Goal: Obtain resource: Download file/media

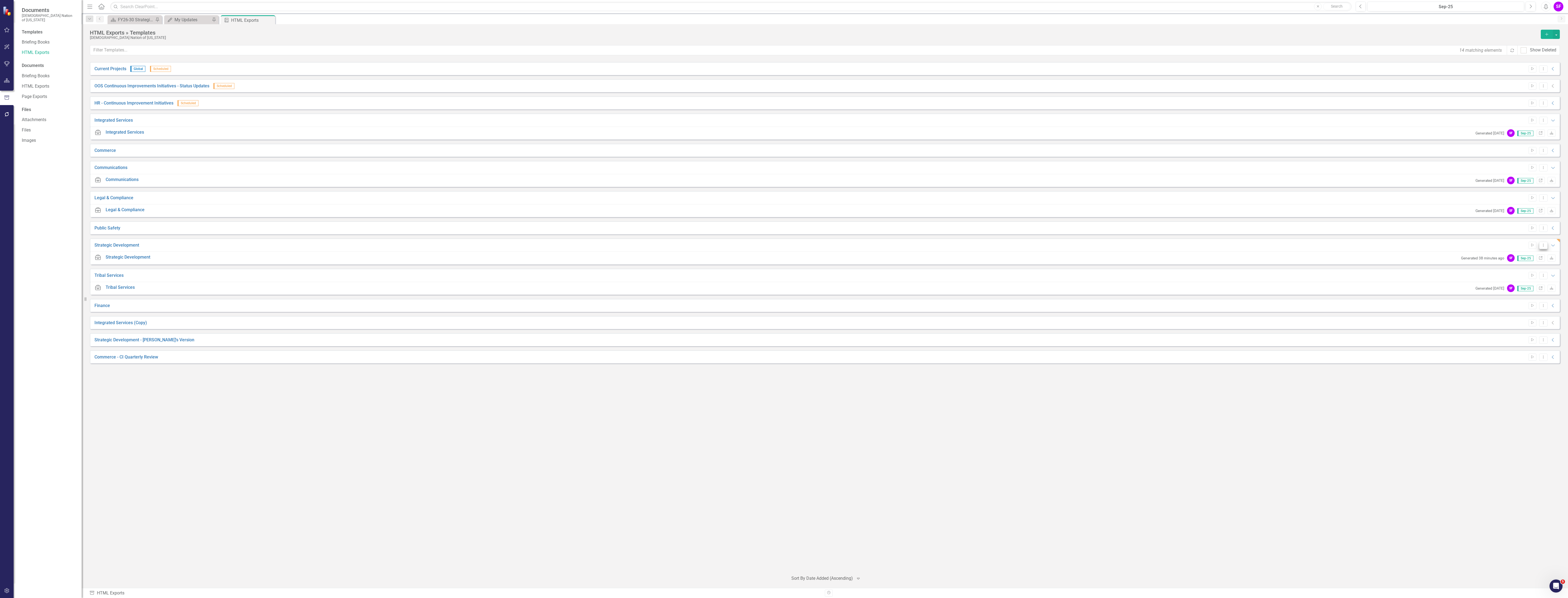
click at [1541, 247] on icon "Dropdown Menu" at bounding box center [1543, 245] width 4 height 4
click at [1530, 271] on link "Edit Edit Template" at bounding box center [1521, 275] width 50 height 10
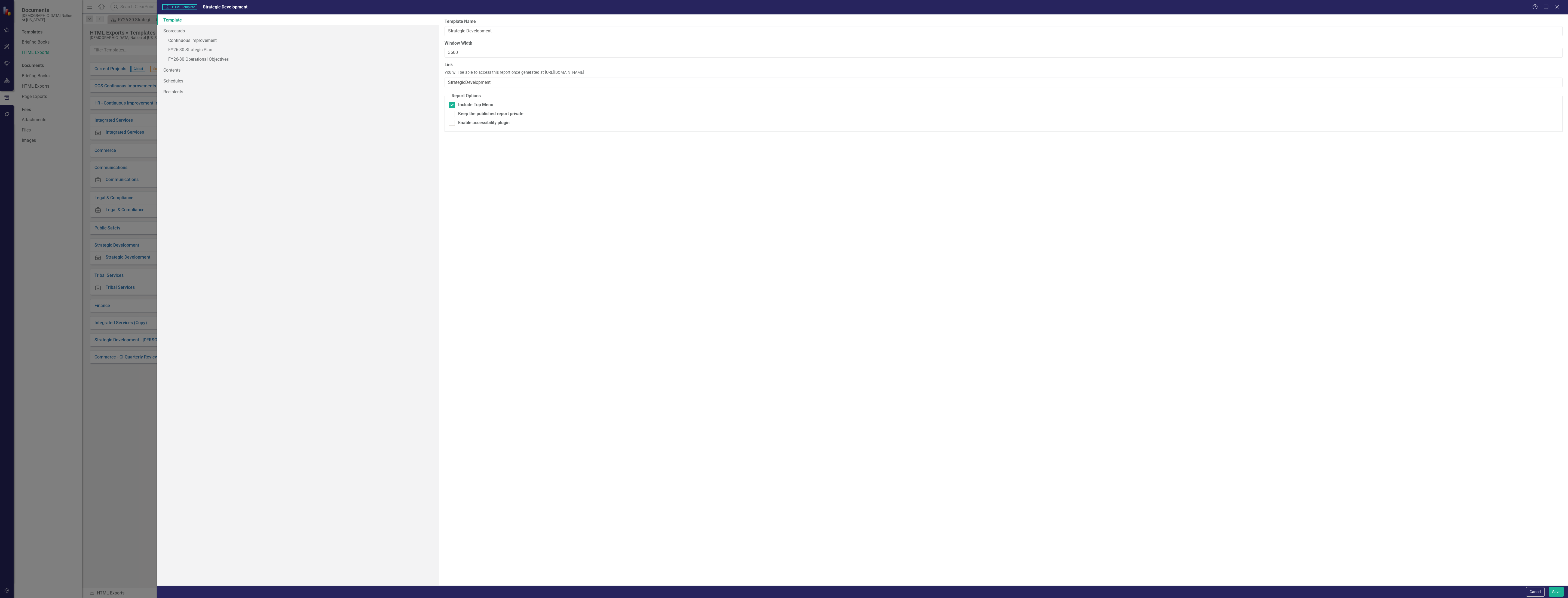
drag, startPoint x: 541, startPoint y: 72, endPoint x: 660, endPoint y: 71, distance: 119.0
click at [660, 71] on div "Link You will be able to access this report once generated at [URL][DOMAIN_NAME…" at bounding box center [1003, 74] width 1118 height 25
copy span "[URL][DOMAIN_NAME]"
drag, startPoint x: 1533, startPoint y: 588, endPoint x: 1514, endPoint y: 584, distance: 19.4
click at [1533, 588] on button "Cancel" at bounding box center [1535, 592] width 18 height 10
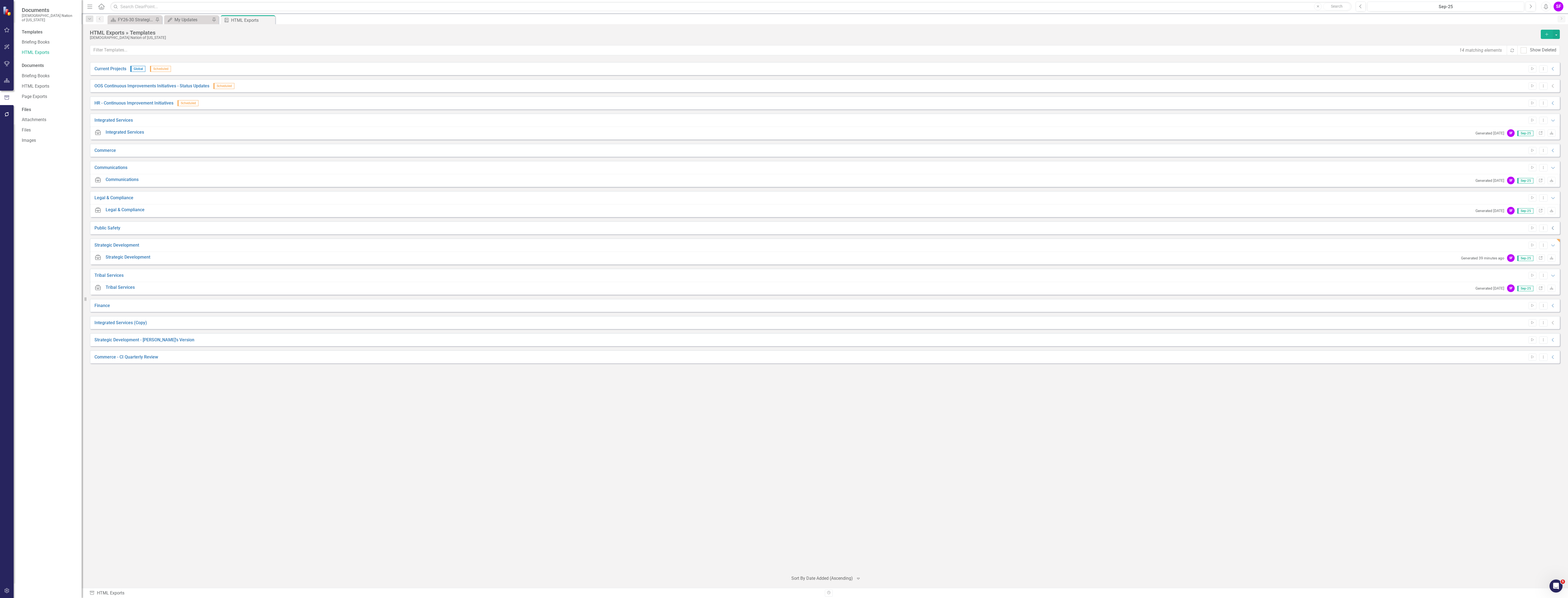
click at [1555, 228] on icon "Collapse" at bounding box center [1553, 227] width 5 height 4
click at [1539, 241] on icon "Link" at bounding box center [1540, 241] width 4 height 4
click at [1546, 228] on button "Dropdown Menu" at bounding box center [1543, 228] width 9 height 7
click at [1537, 261] on link "Edit Edit Template" at bounding box center [1521, 257] width 50 height 10
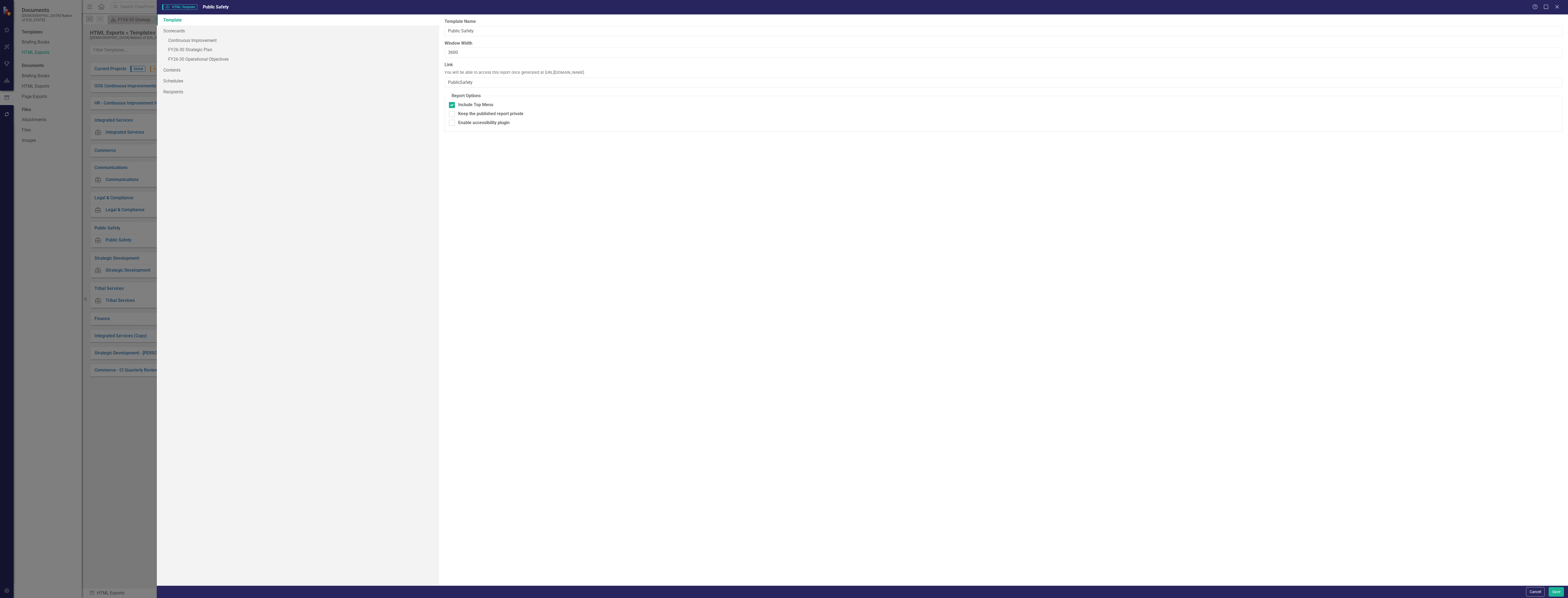
drag, startPoint x: 542, startPoint y: 73, endPoint x: 642, endPoint y: 72, distance: 100.0
click at [649, 71] on div "Link You will be able to access this report once generated at [URL][DOMAIN_NAME…" at bounding box center [1003, 74] width 1118 height 25
copy span "[URL][DOMAIN_NAME]"
click at [1538, 585] on form "HTML HTML Template Public Safety Help Maximize Close Template Scorecards » Cont…" at bounding box center [862, 299] width 1411 height 598
click at [1536, 588] on button "Cancel" at bounding box center [1535, 592] width 18 height 10
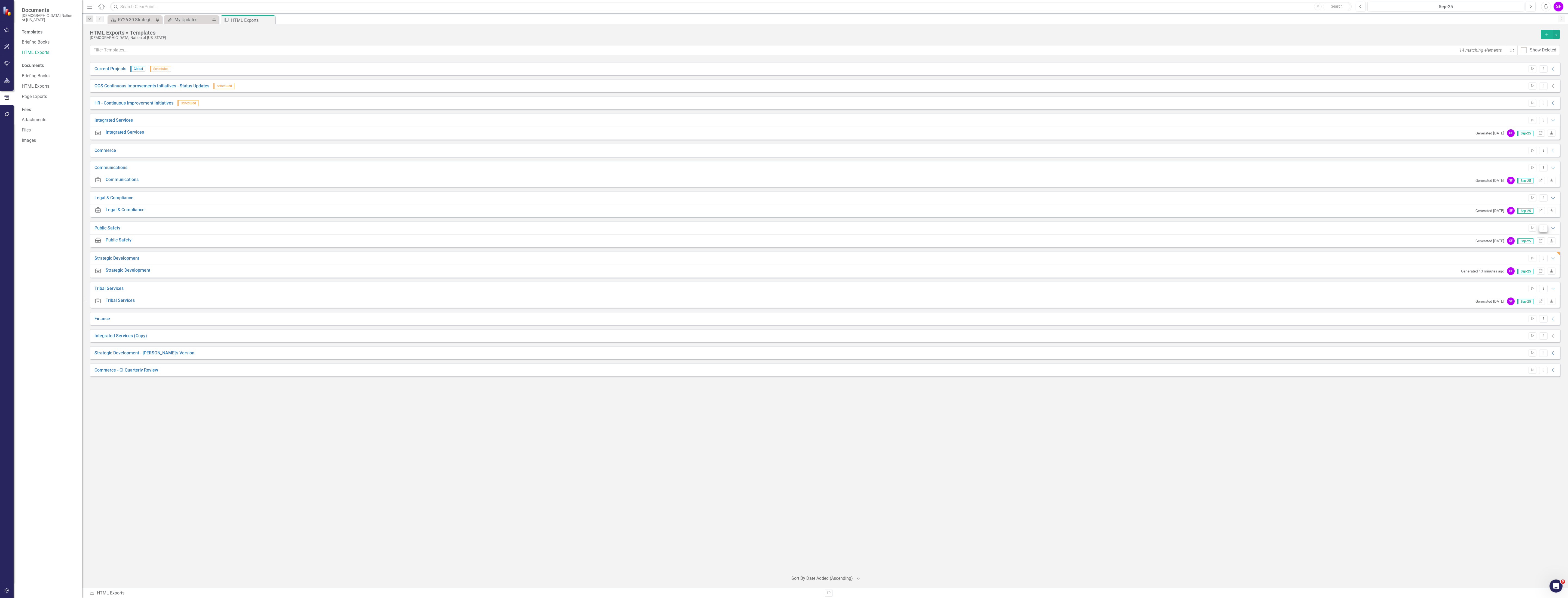
click at [1545, 226] on button "Dropdown Menu" at bounding box center [1543, 228] width 9 height 7
click at [1526, 255] on link "Edit Edit Template" at bounding box center [1521, 257] width 50 height 10
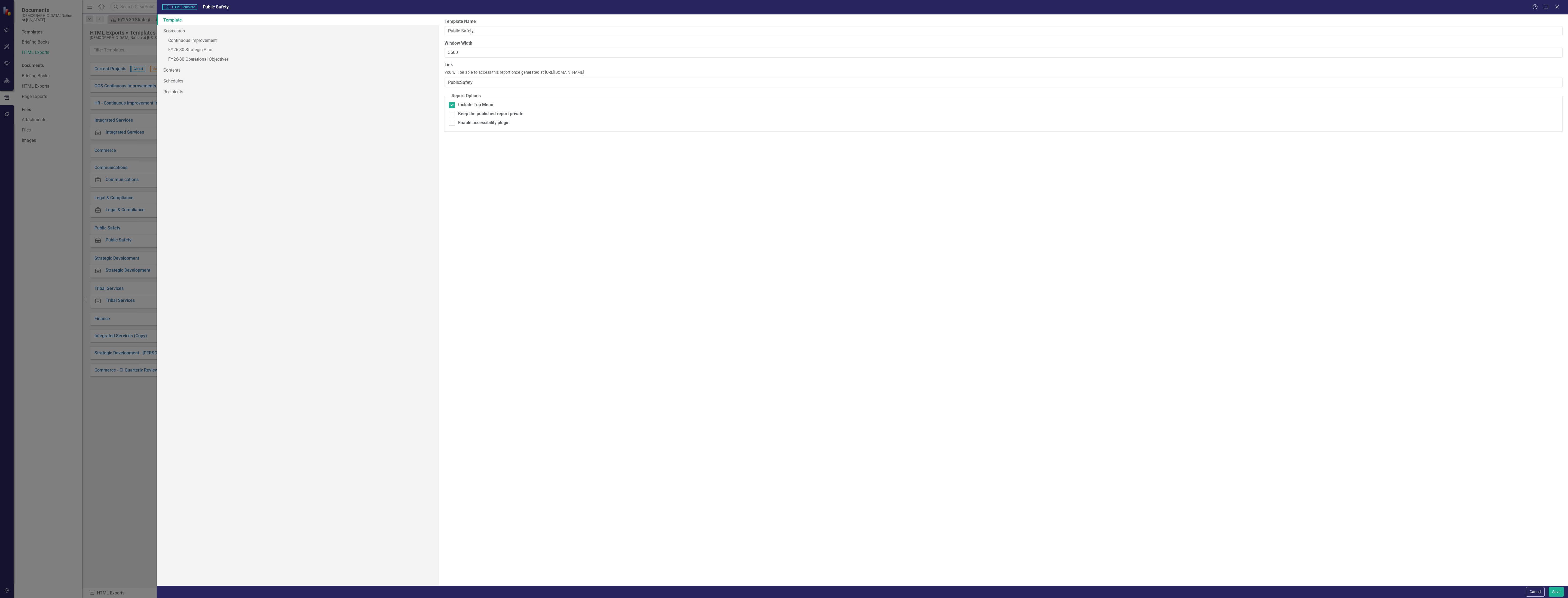
drag, startPoint x: 542, startPoint y: 73, endPoint x: 645, endPoint y: 73, distance: 103.0
click at [645, 73] on div "Link You will be able to access this report once generated at [URL][DOMAIN_NAME…" at bounding box center [1003, 74] width 1118 height 25
copy span "[URL][DOMAIN_NAME]"
click at [1561, 594] on button "Save" at bounding box center [1556, 592] width 15 height 10
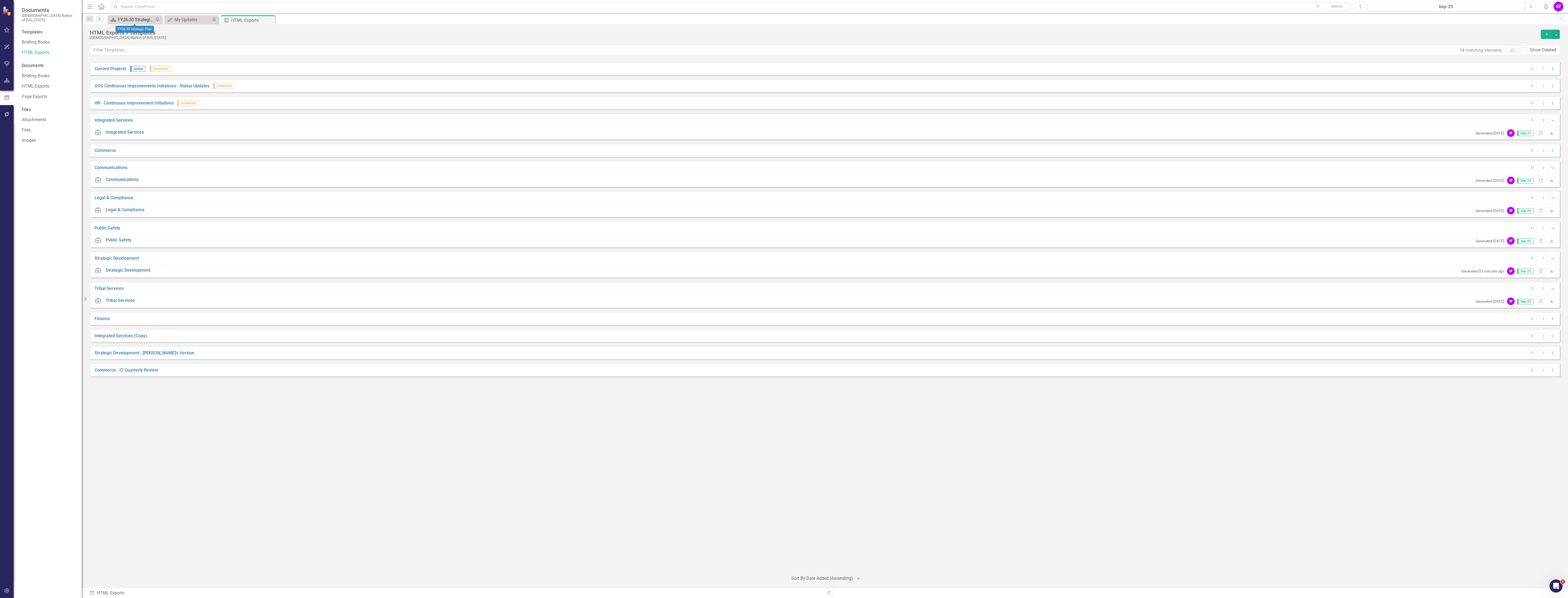
click at [134, 18] on div "FY26-30 Strategic Plan" at bounding box center [135, 20] width 36 height 7
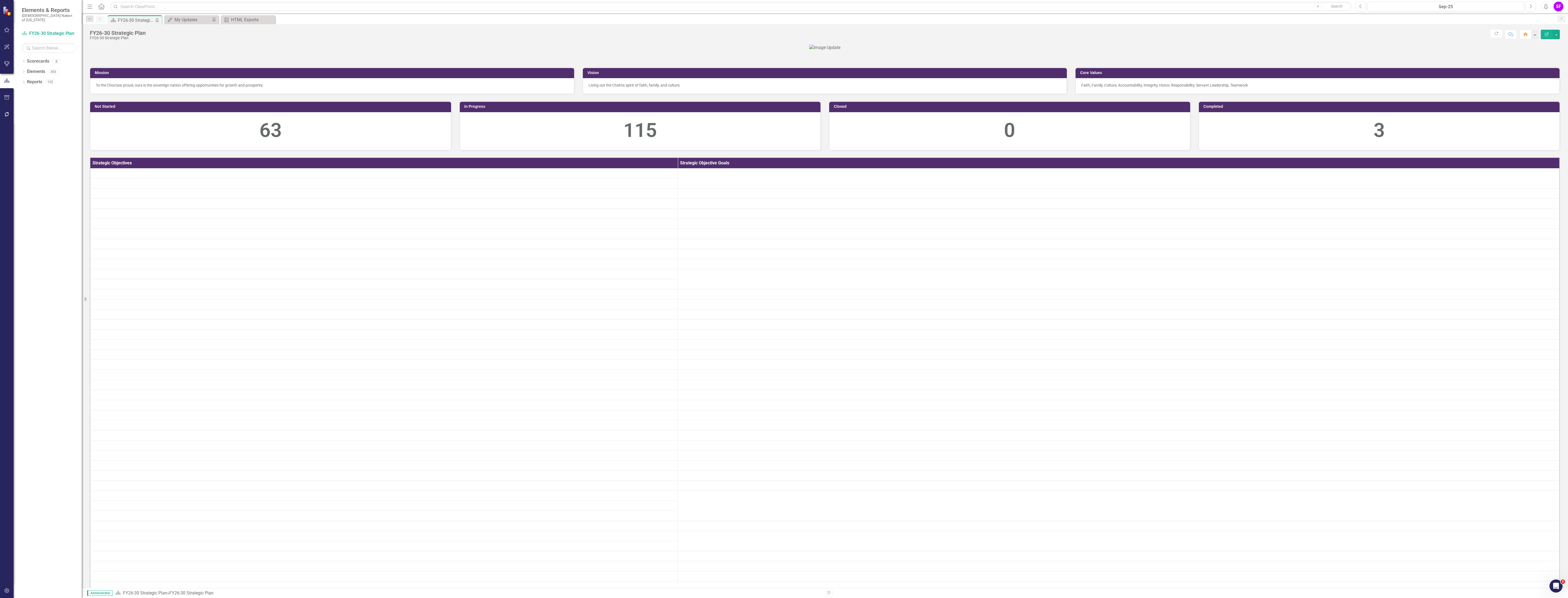
click at [34, 84] on div "Dropdown Scorecards 8 FY26-30 Strategic Plan Continuous Improvement FY26-30 Ope…" at bounding box center [48, 328] width 68 height 541
click at [39, 79] on link "Reports" at bounding box center [34, 82] width 15 height 6
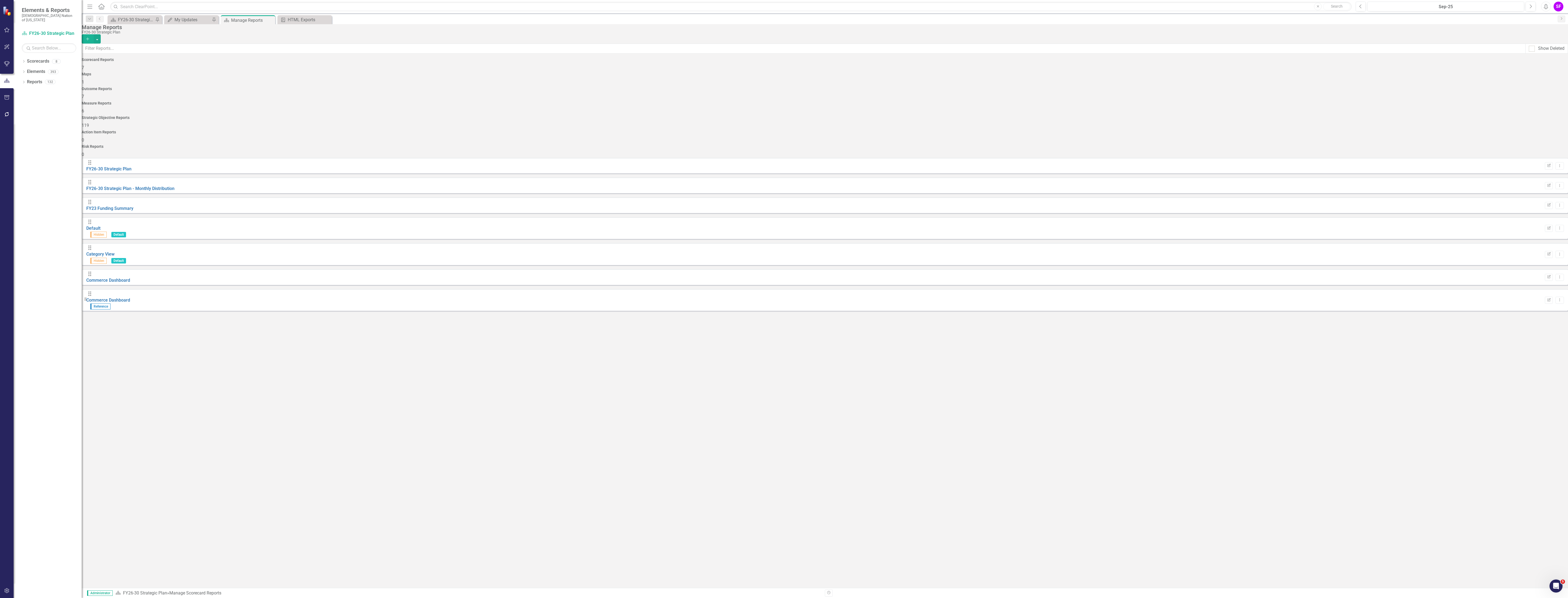
click at [1044, 116] on h4 "Strategic Objective Reports" at bounding box center [824, 118] width 1486 height 4
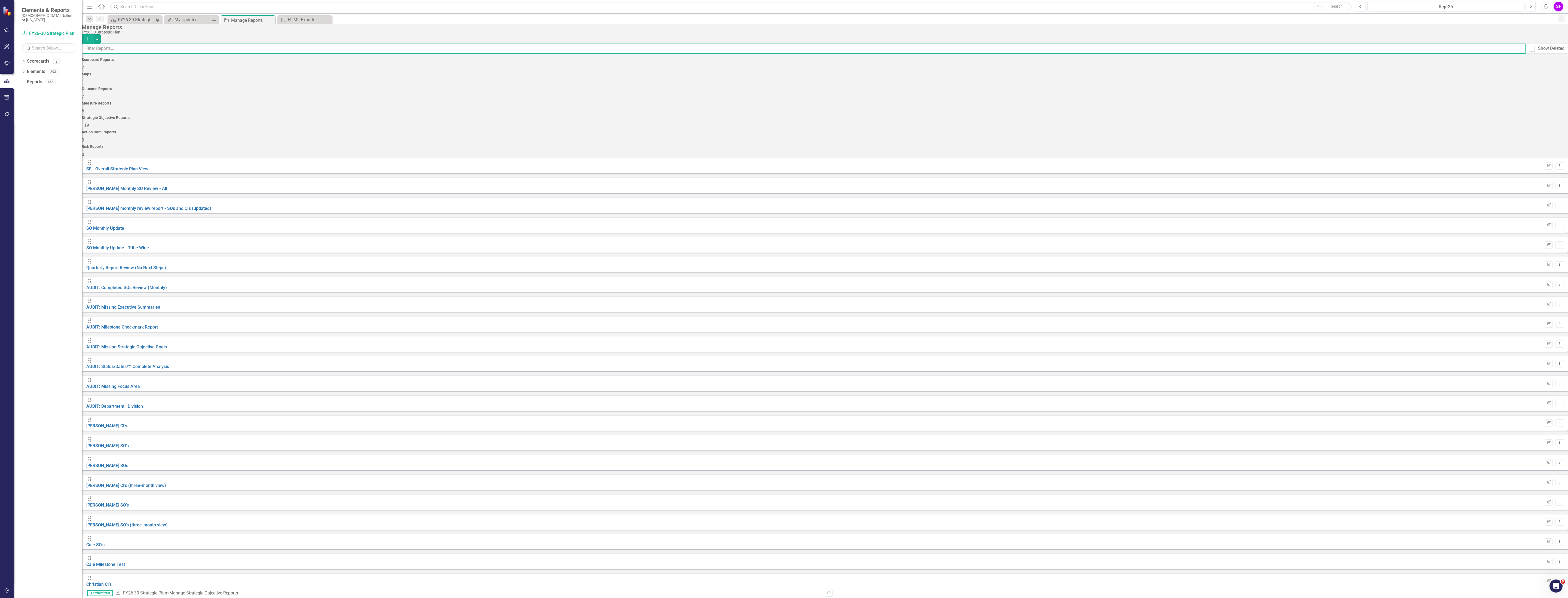
click at [537, 46] on input "text" at bounding box center [803, 48] width 1443 height 10
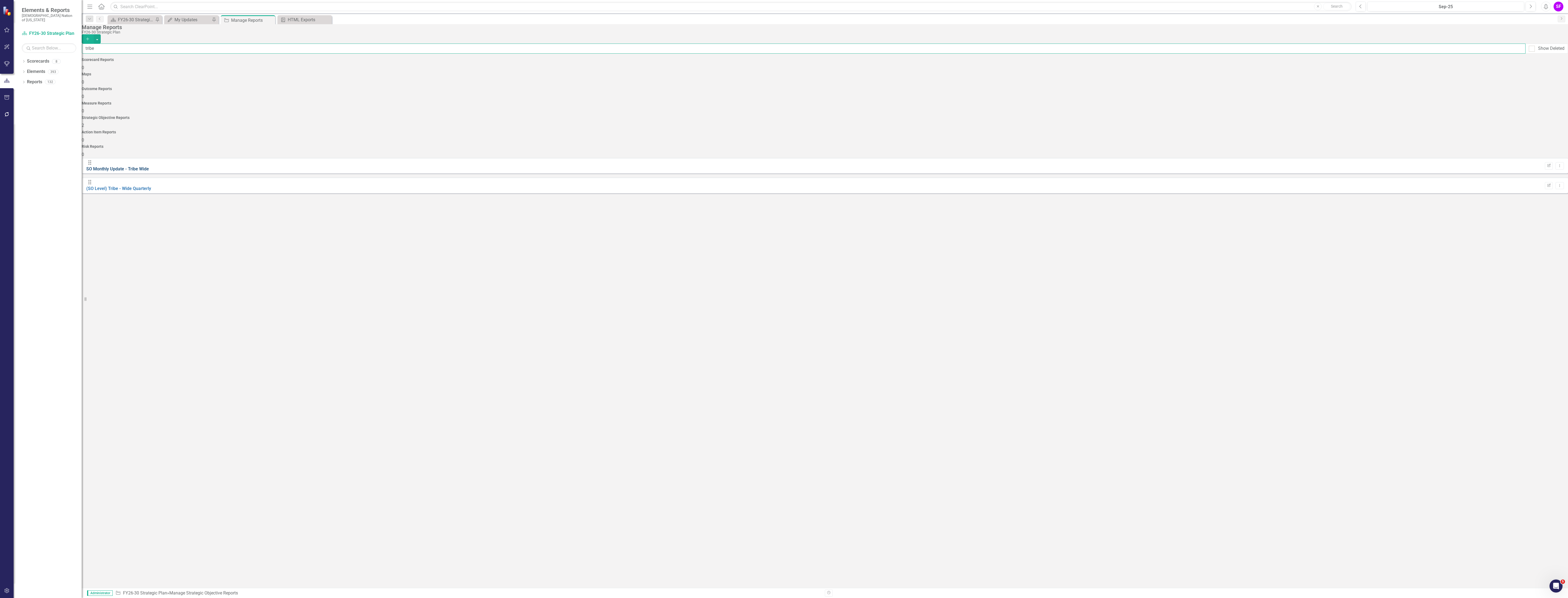
type input "tribe"
click at [149, 166] on link "SO Monthly Update - Tribe Wide" at bounding box center [117, 169] width 62 height 5
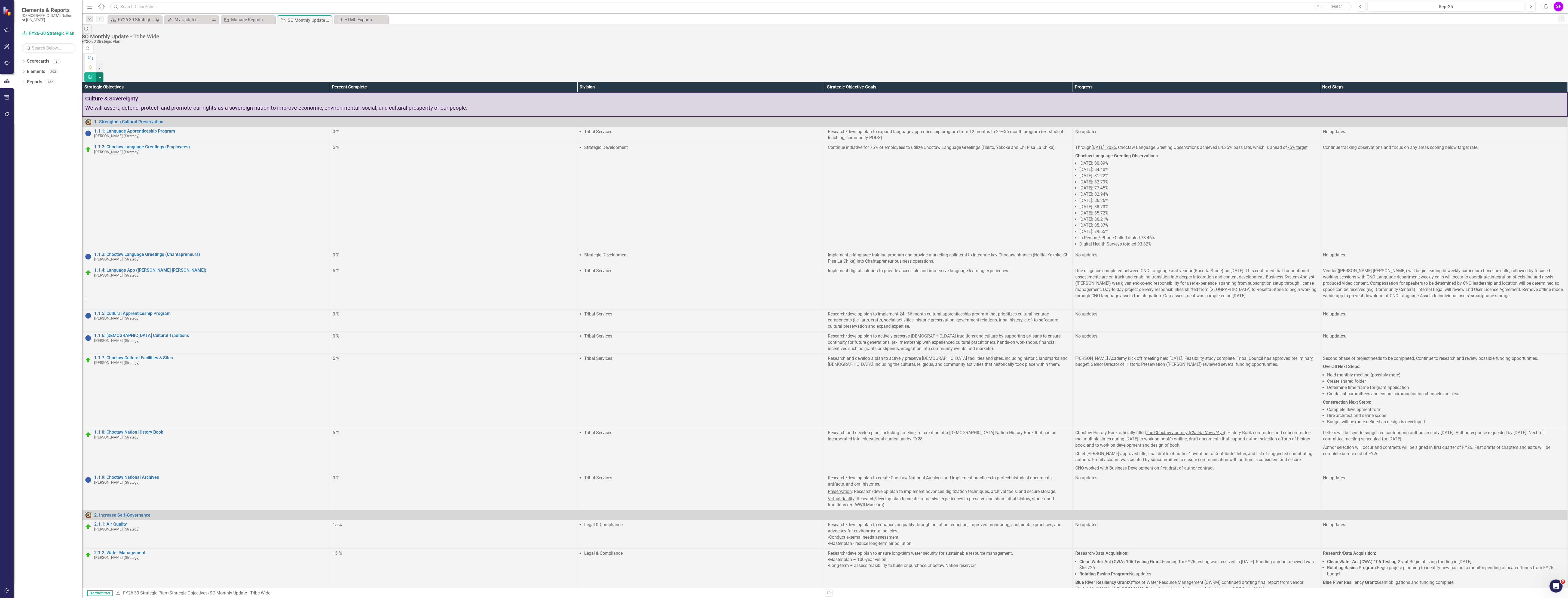
click at [104, 72] on button "button" at bounding box center [100, 76] width 7 height 10
click at [1542, 63] on link "Excel Export to Excel" at bounding box center [1537, 65] width 43 height 10
